Goal: Find specific page/section

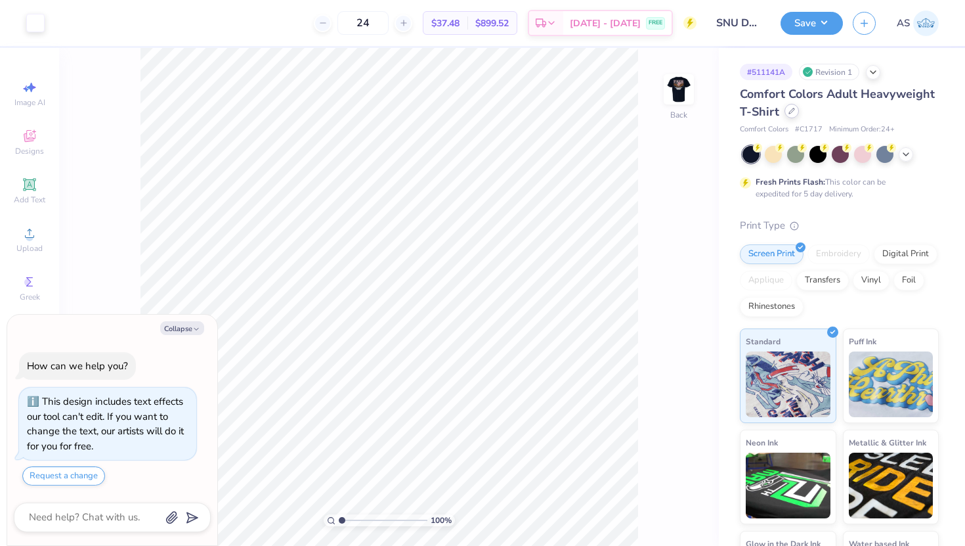
click at [795, 113] on div at bounding box center [791, 111] width 14 height 14
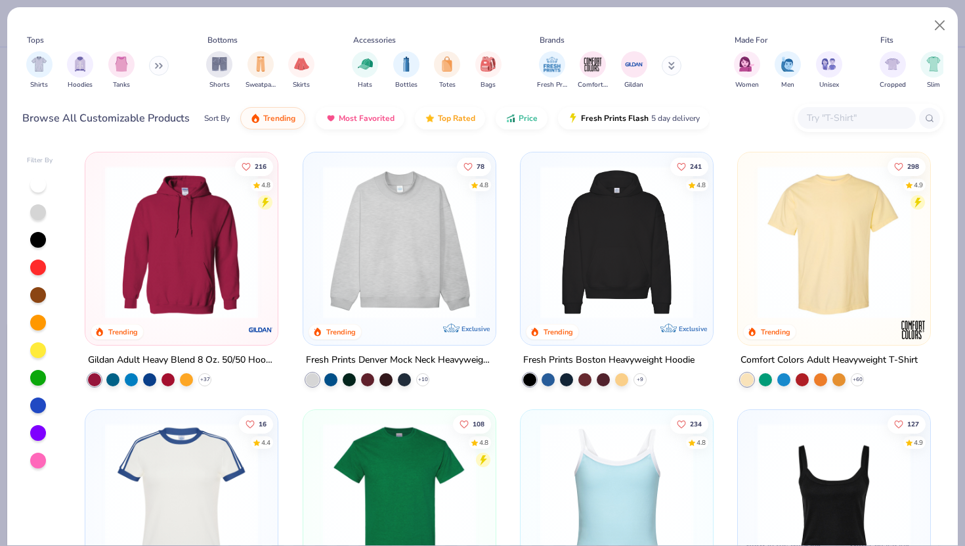
click at [156, 63] on button at bounding box center [159, 66] width 20 height 20
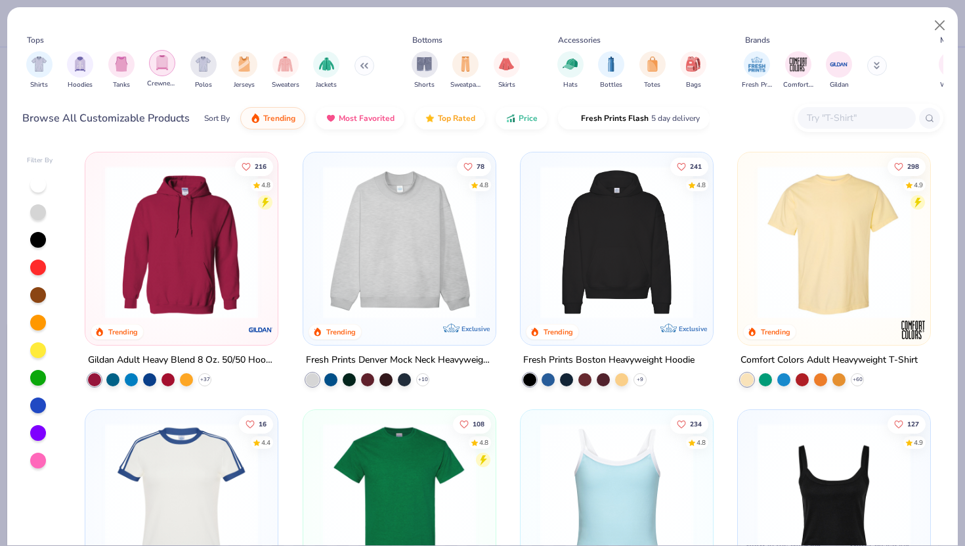
click at [165, 61] on img "filter for Crewnecks" at bounding box center [162, 62] width 14 height 15
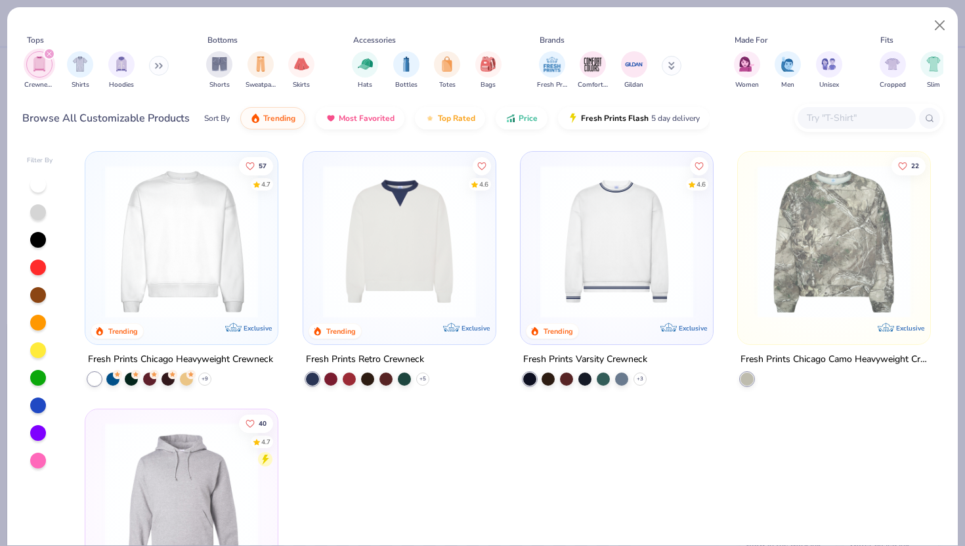
scroll to position [121, 0]
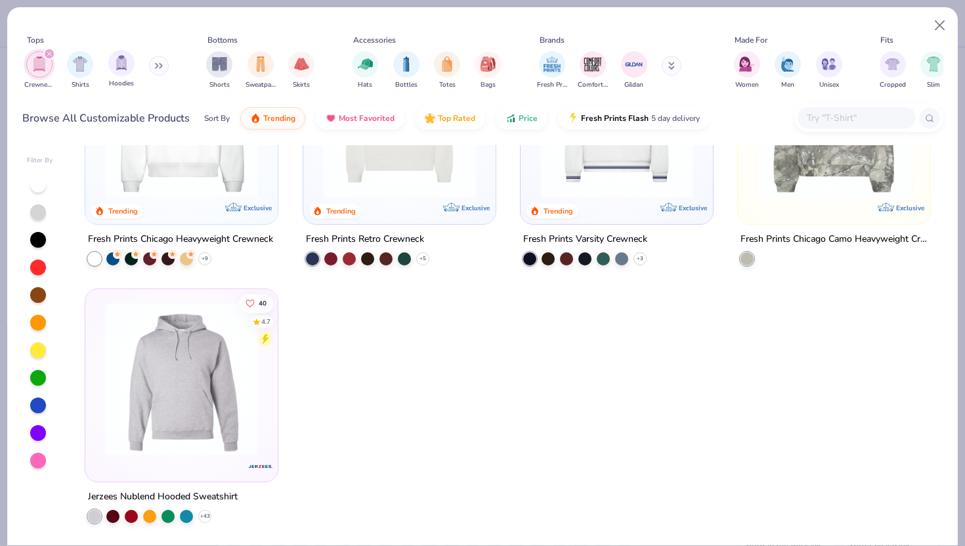
click at [117, 79] on span "Hoodies" at bounding box center [121, 84] width 25 height 10
type textarea "x"
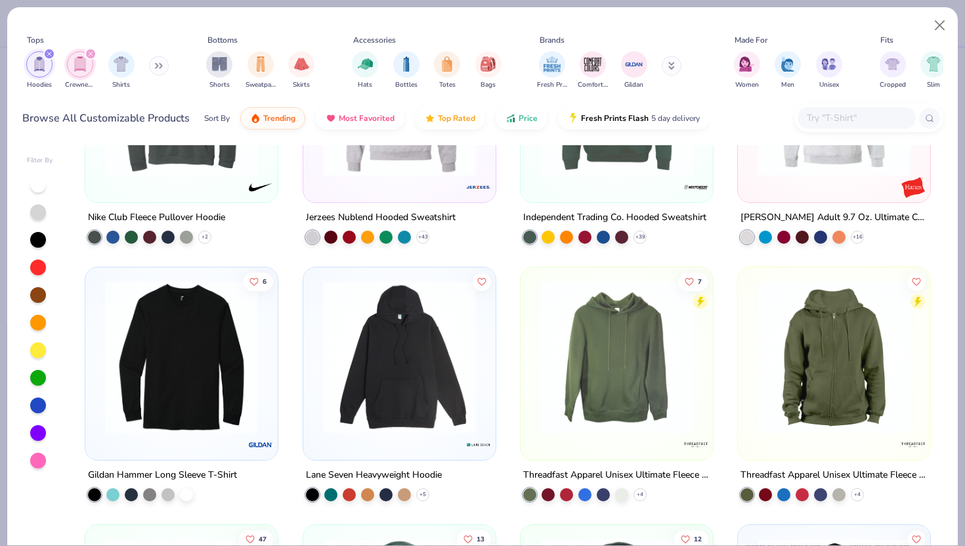
scroll to position [1815, 0]
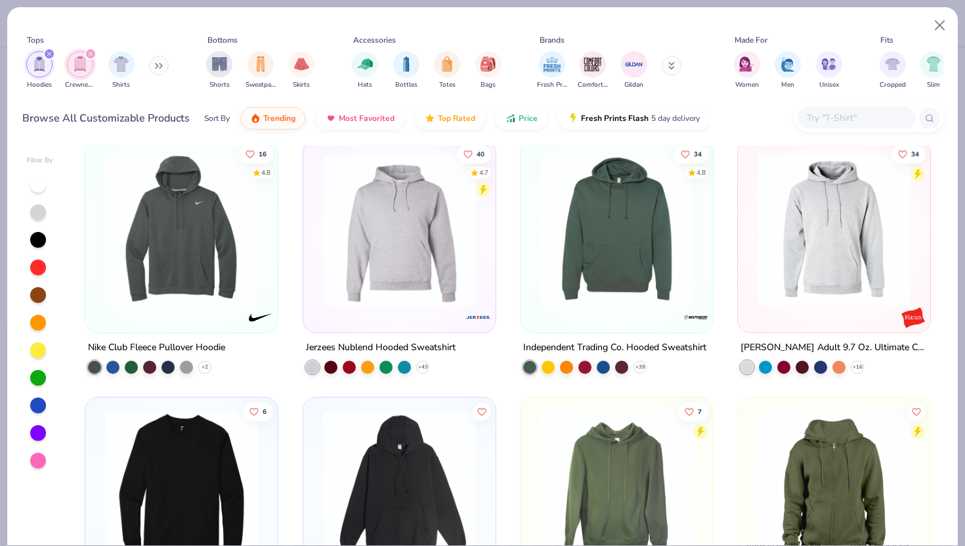
click at [855, 118] on input "text" at bounding box center [856, 117] width 101 height 15
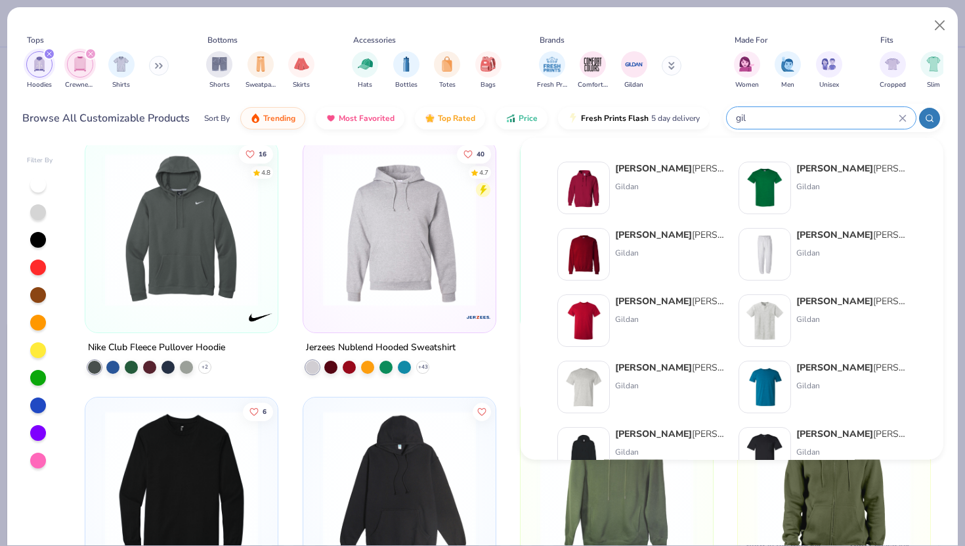
type input "gil"
click at [674, 241] on div "[PERSON_NAME] Adult Heavy Blend Adult 8 Oz. 50/50 Fleece Crew Gildan" at bounding box center [670, 254] width 110 height 53
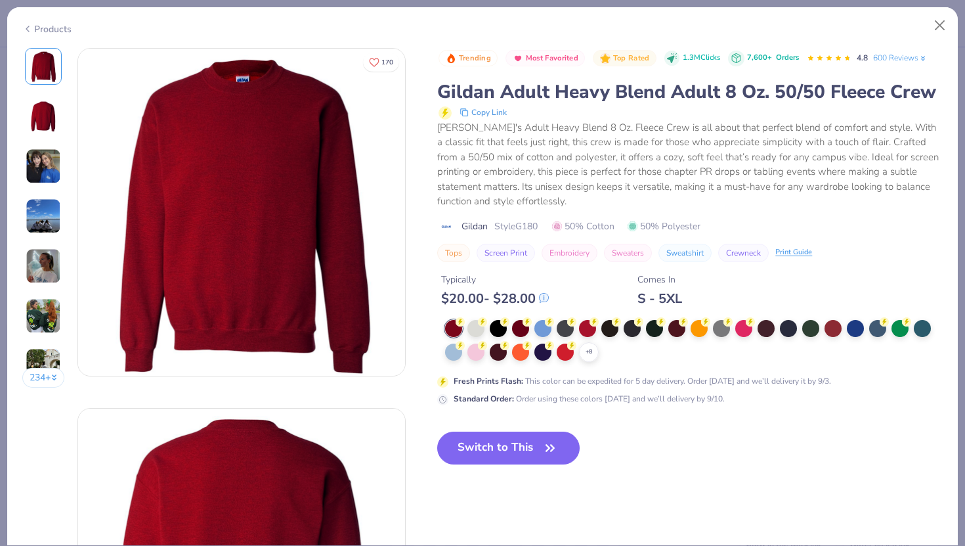
click at [533, 224] on span "Style G180" at bounding box center [515, 226] width 43 height 14
copy span "G180"
type textarea "x"
